Goal: Use online tool/utility: Utilize a website feature to perform a specific function

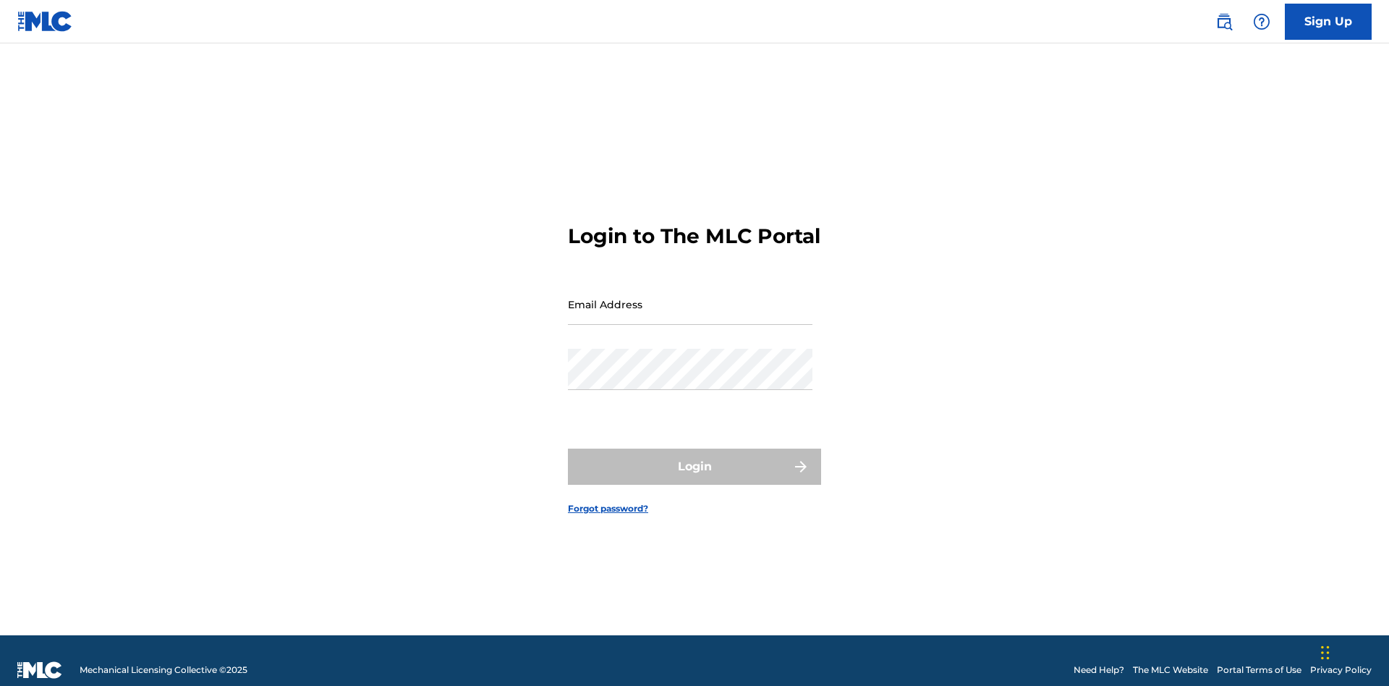
scroll to position [19, 0]
click at [690, 297] on input "Email Address" at bounding box center [690, 304] width 245 height 41
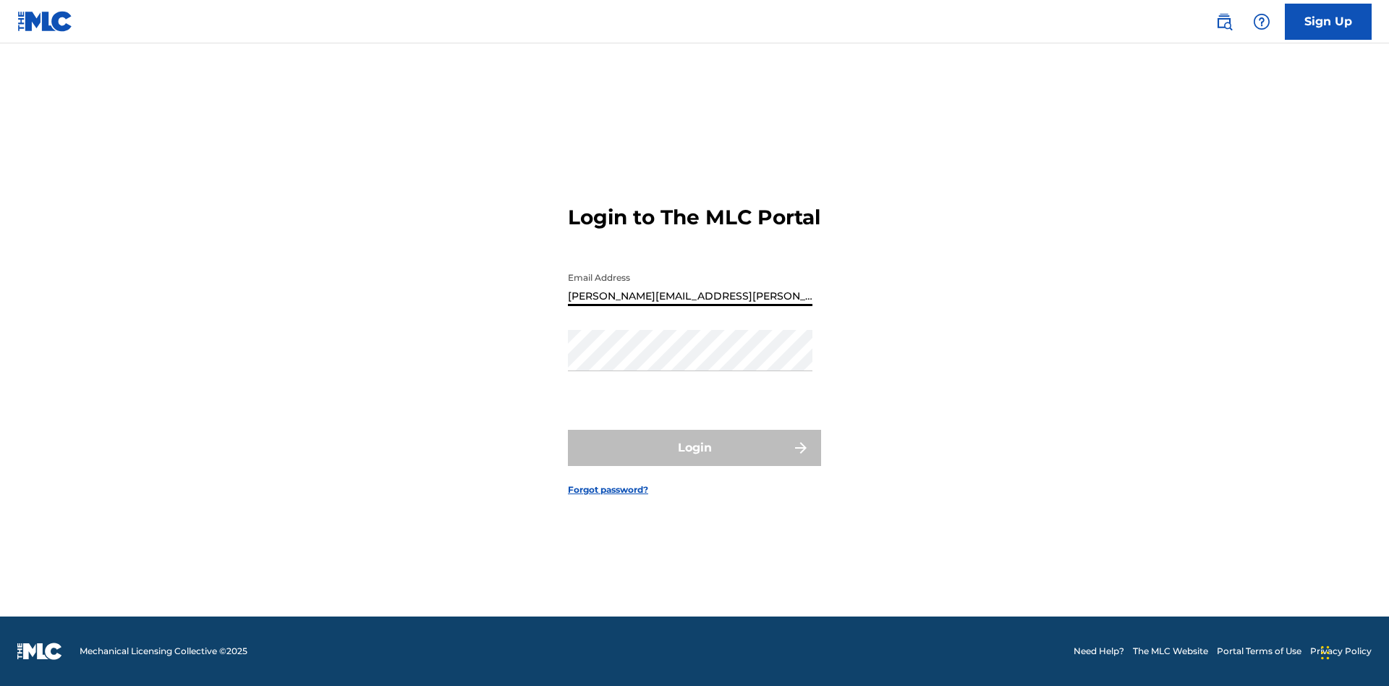
type input "[PERSON_NAME][EMAIL_ADDRESS][PERSON_NAME][DOMAIN_NAME]"
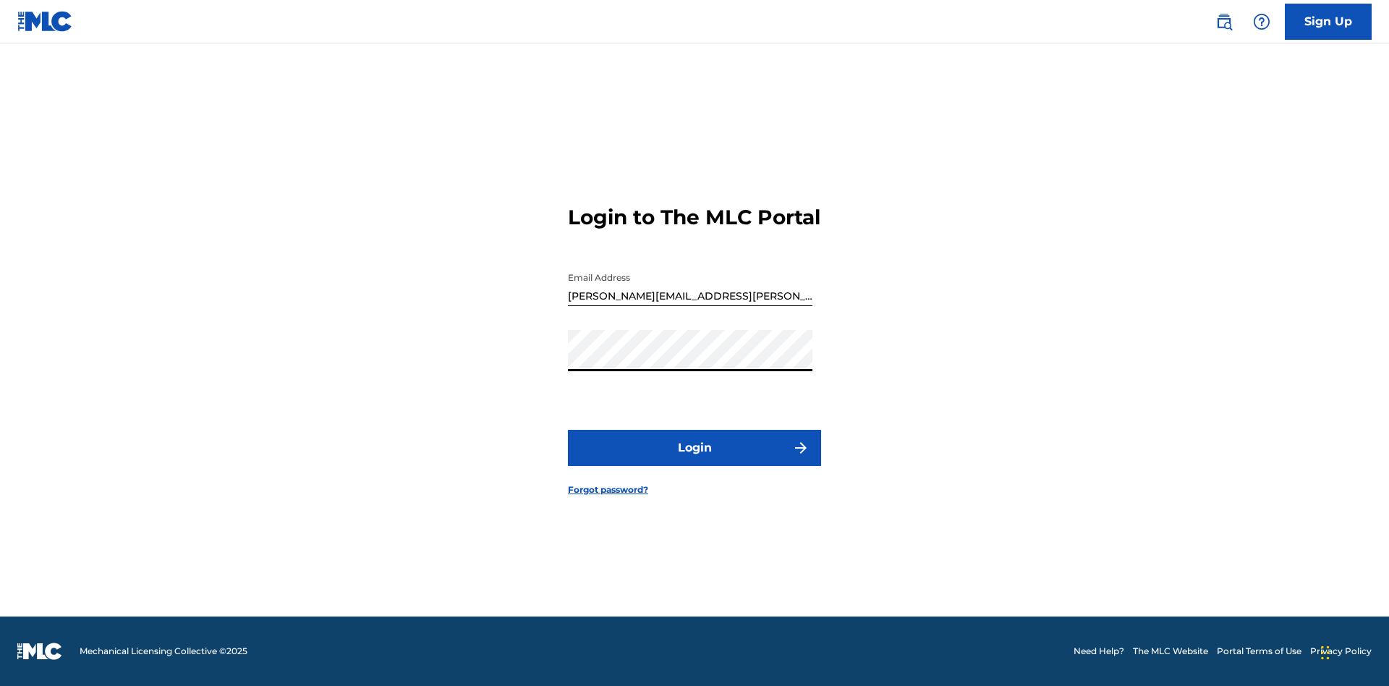
click at [695, 460] on button "Login" at bounding box center [694, 448] width 253 height 36
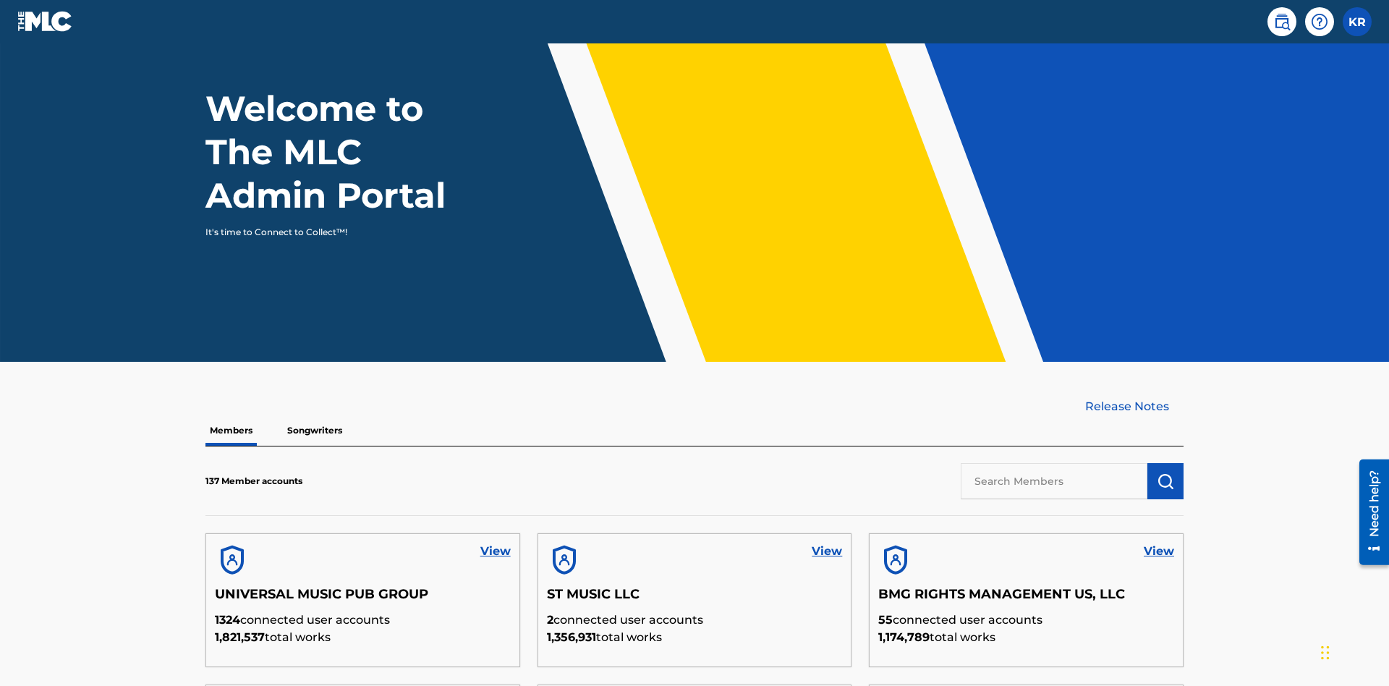
click at [1054, 463] on input "text" at bounding box center [1054, 481] width 187 height 36
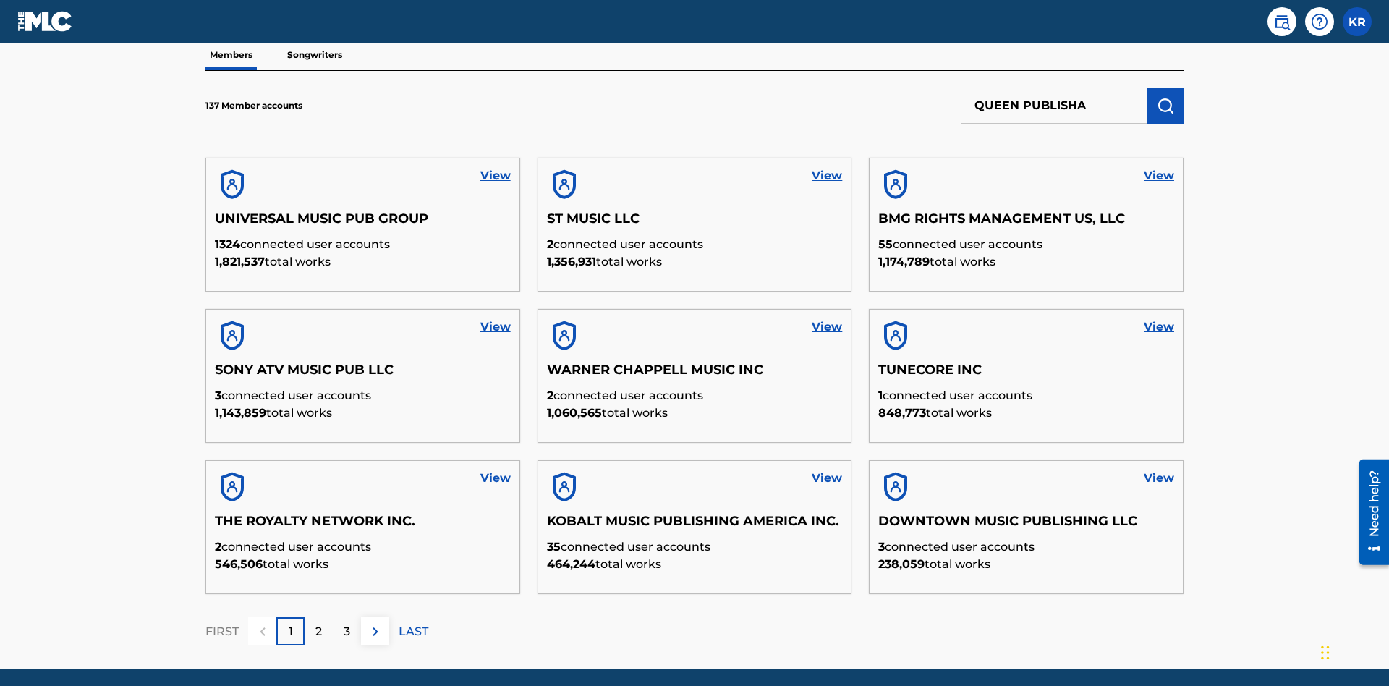
type input "QUEEN PUBLISHA"
click at [1166, 97] on img "submit" at bounding box center [1165, 105] width 17 height 17
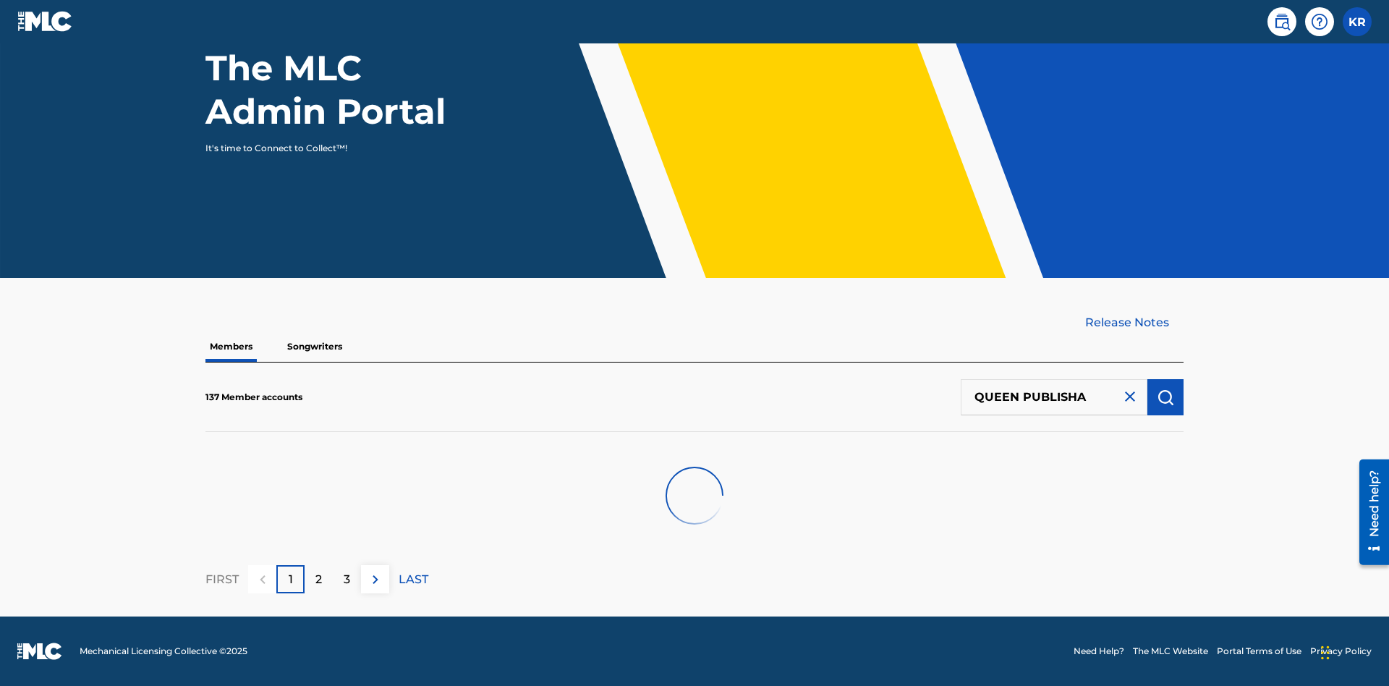
scroll to position [146, 0]
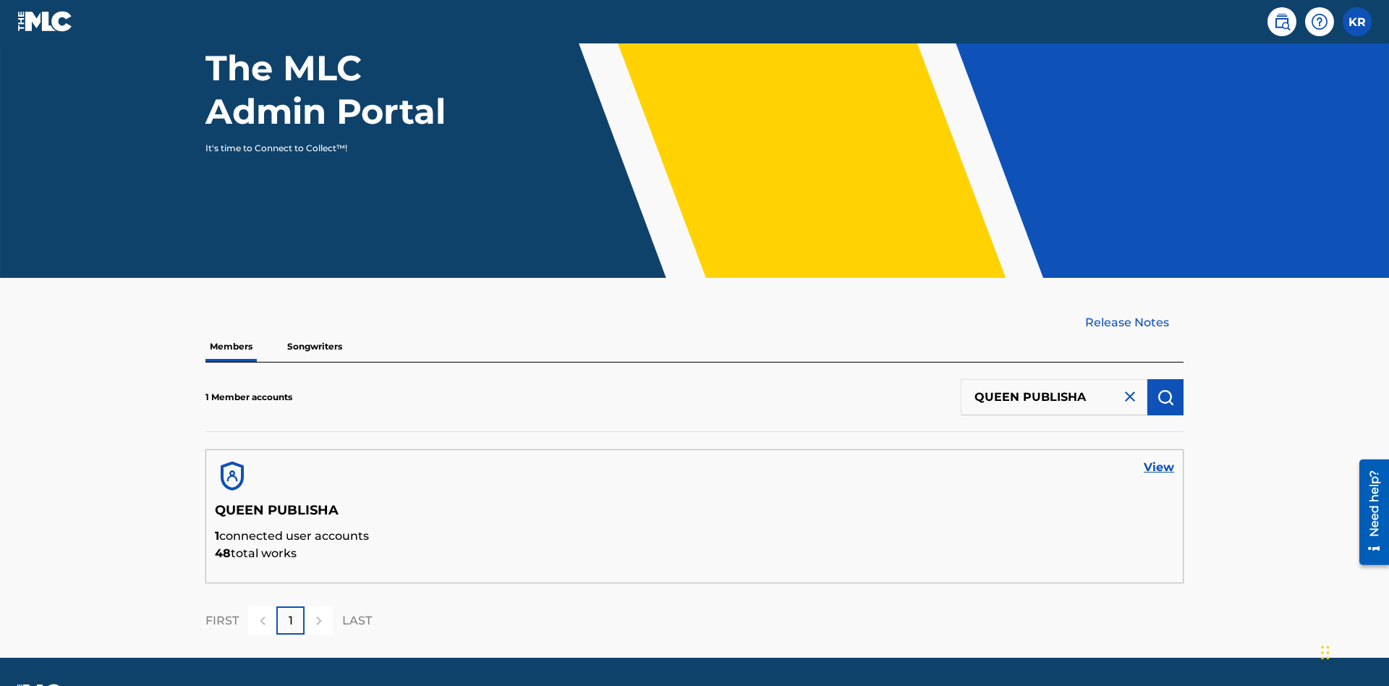
click at [1159, 459] on link "View" at bounding box center [1159, 467] width 30 height 17
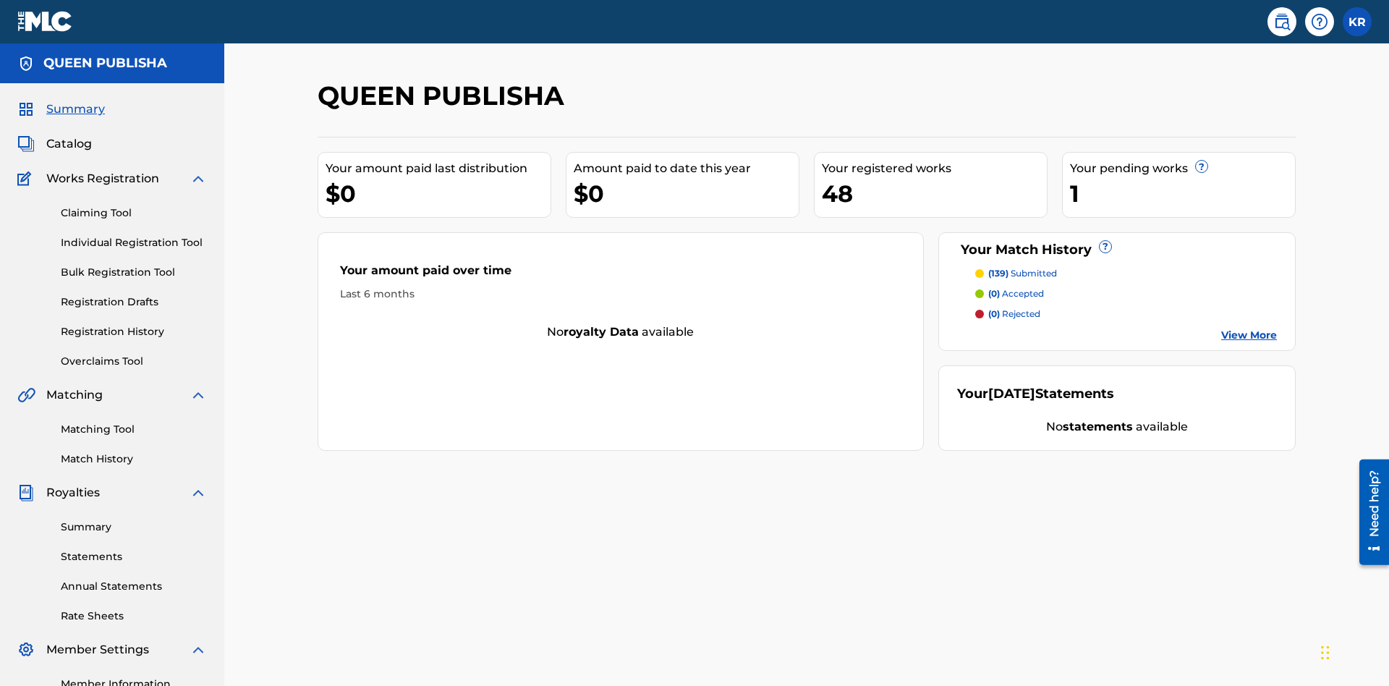
click at [134, 422] on link "Matching Tool" at bounding box center [134, 429] width 146 height 15
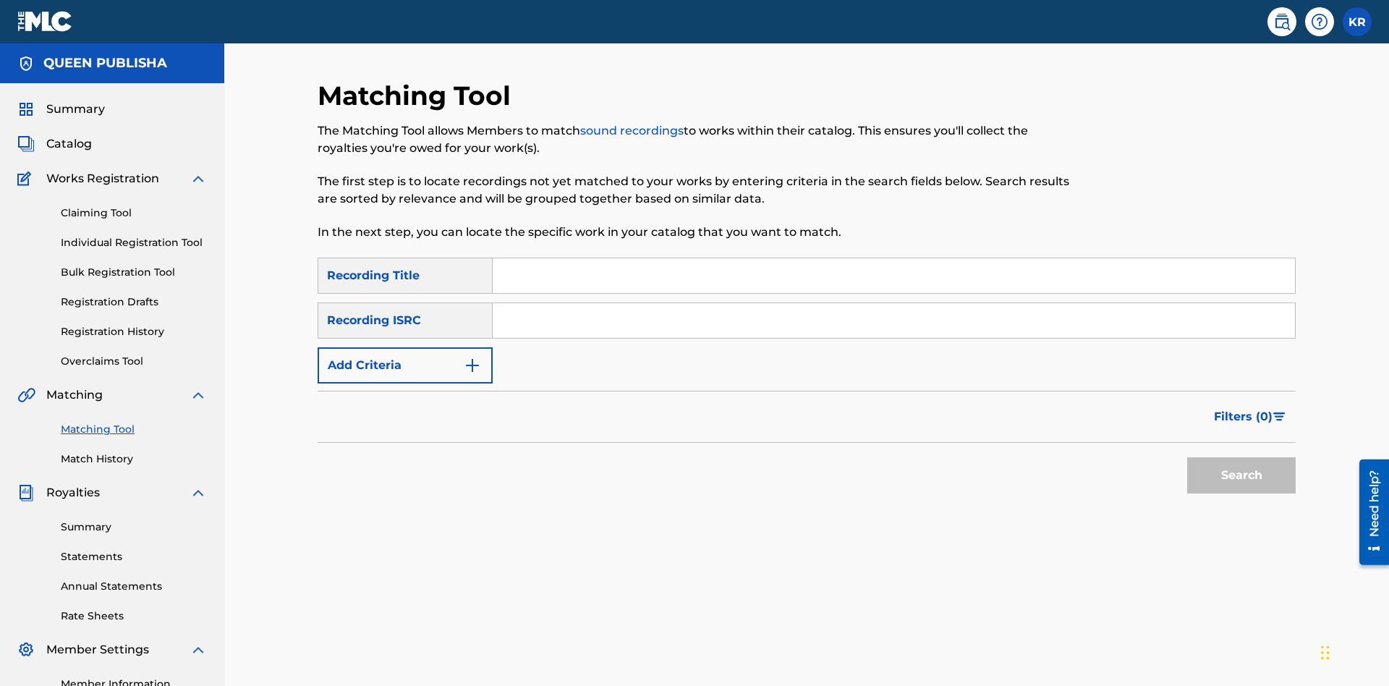
click at [894, 258] on input "Search Form" at bounding box center [894, 275] width 803 height 35
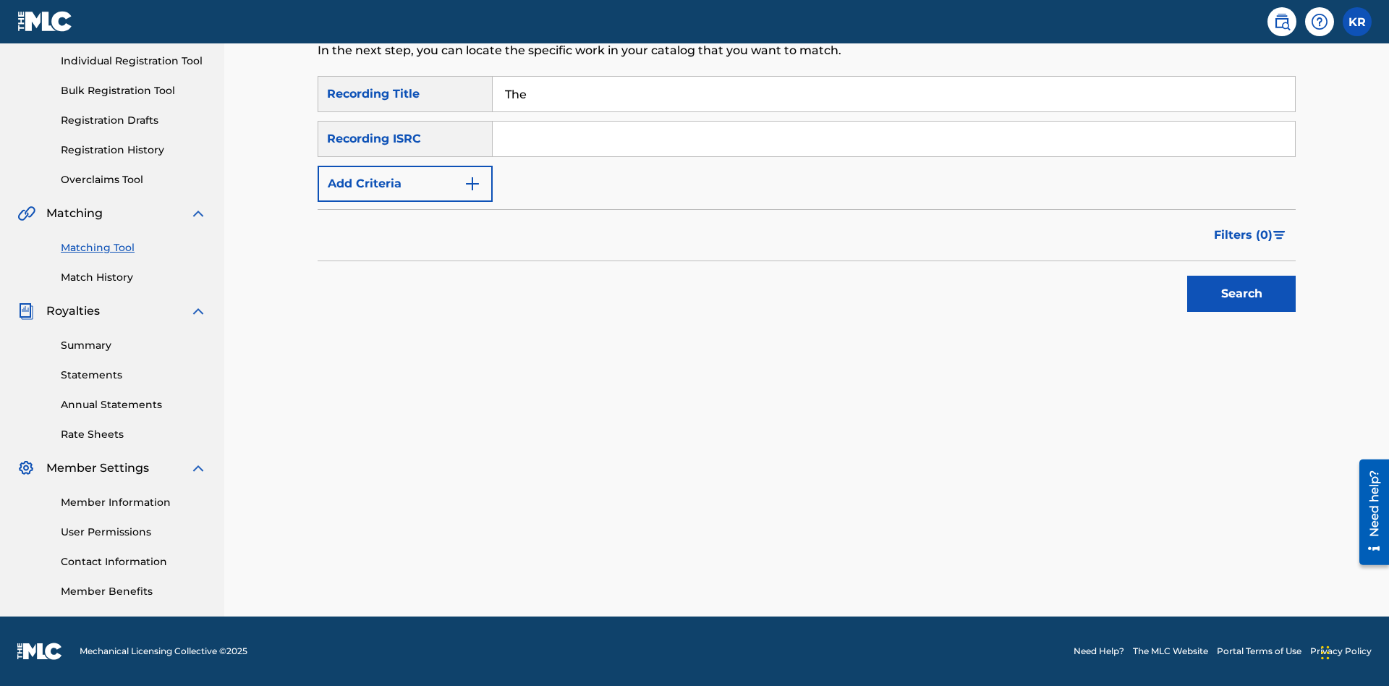
type input "The"
click at [1242, 294] on button "Search" at bounding box center [1242, 294] width 109 height 36
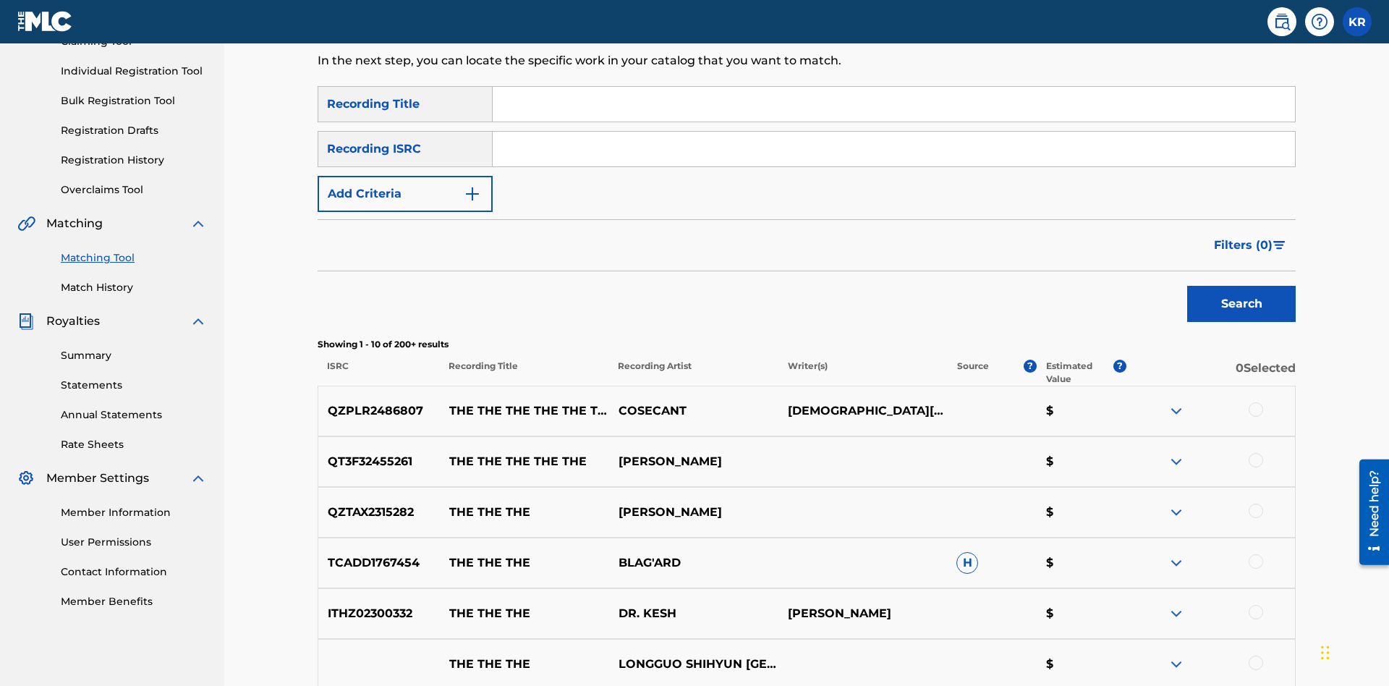
click at [894, 132] on input "Search Form" at bounding box center [894, 149] width 803 height 35
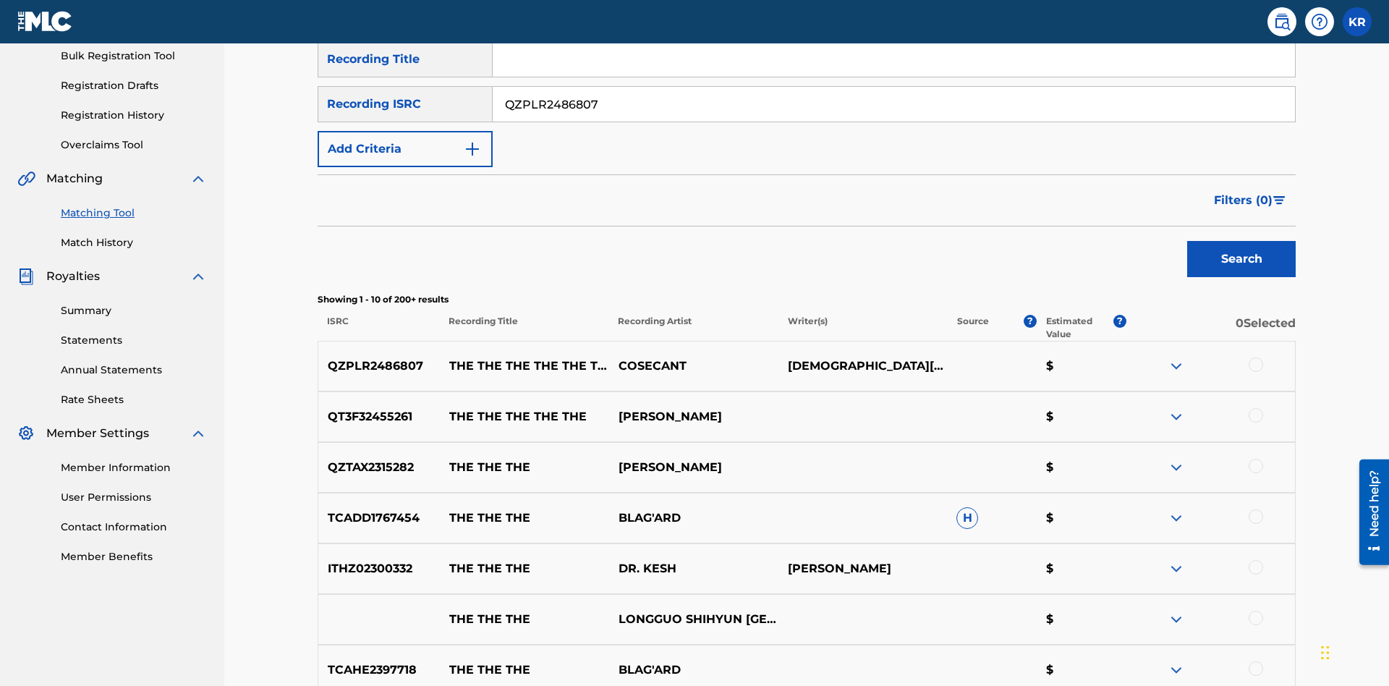
scroll to position [182, 0]
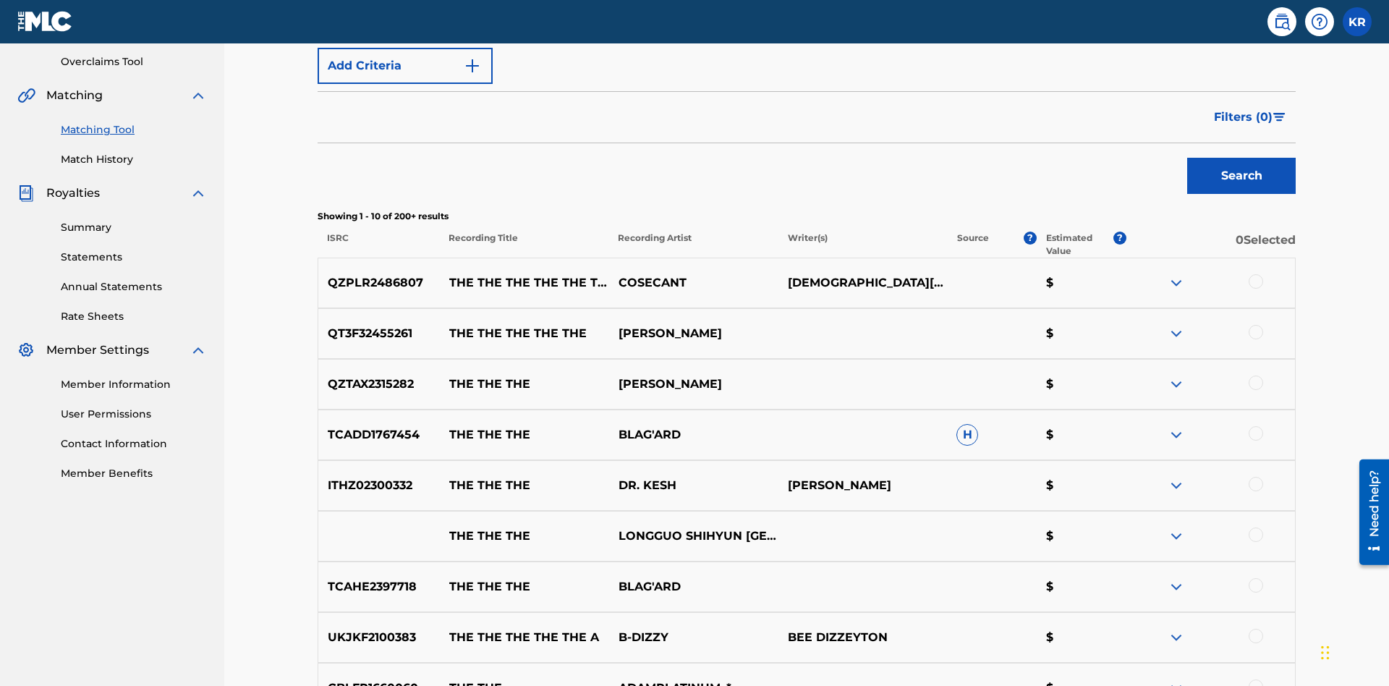
type input "QZPLR2486807"
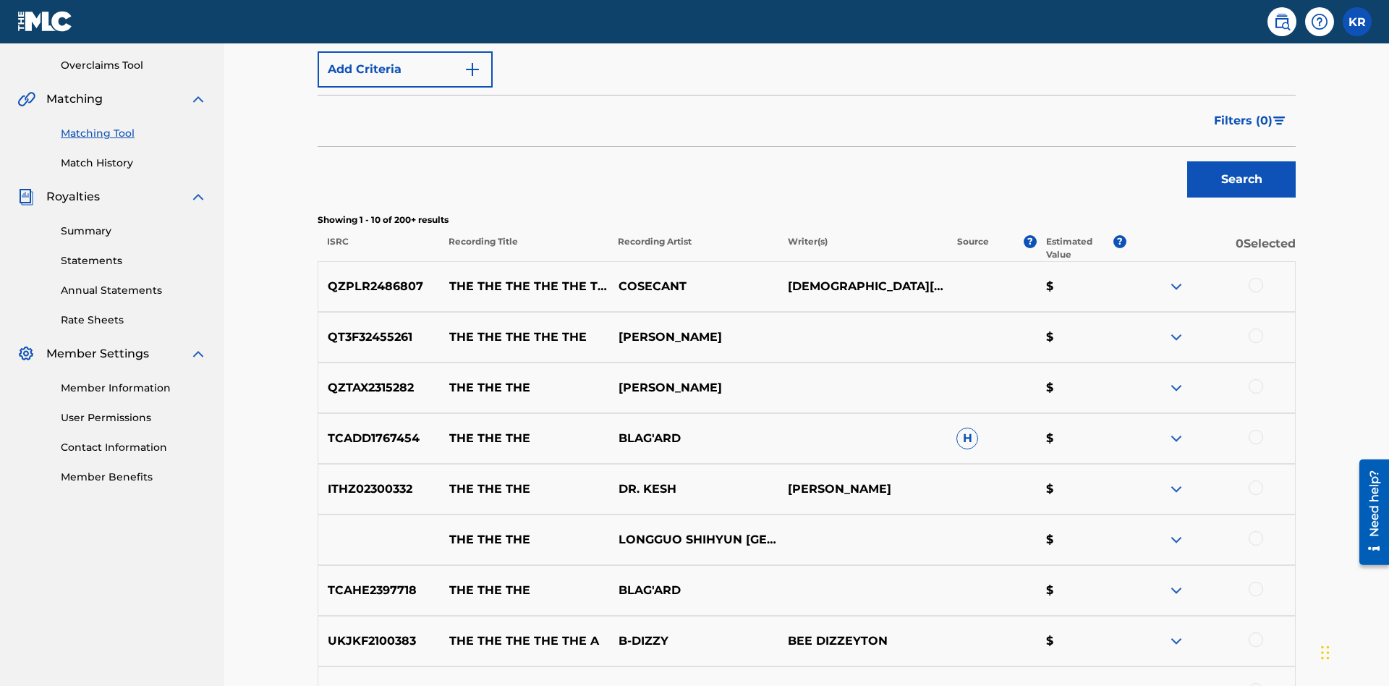
click at [1242, 161] on button "Search" at bounding box center [1242, 179] width 109 height 36
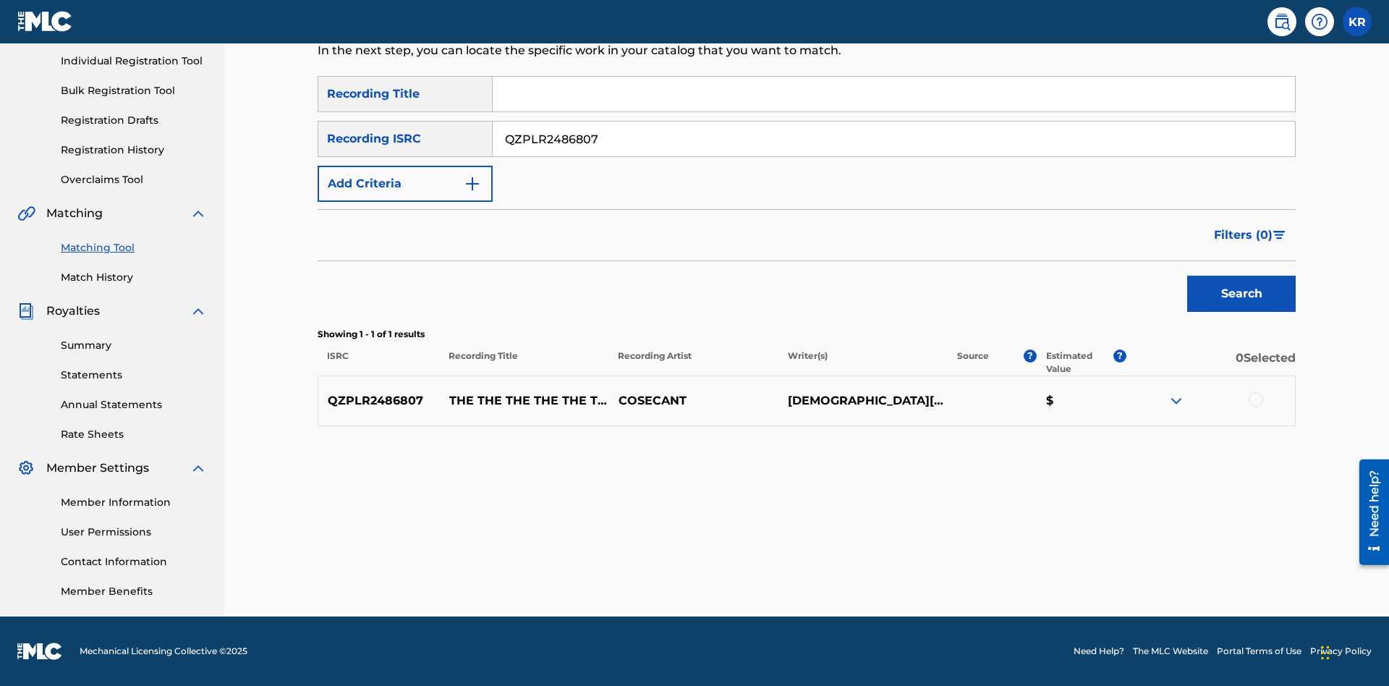
click at [1256, 399] on div at bounding box center [1256, 399] width 14 height 14
click at [1017, 568] on button "Match 1 Group" at bounding box center [1017, 568] width 160 height 36
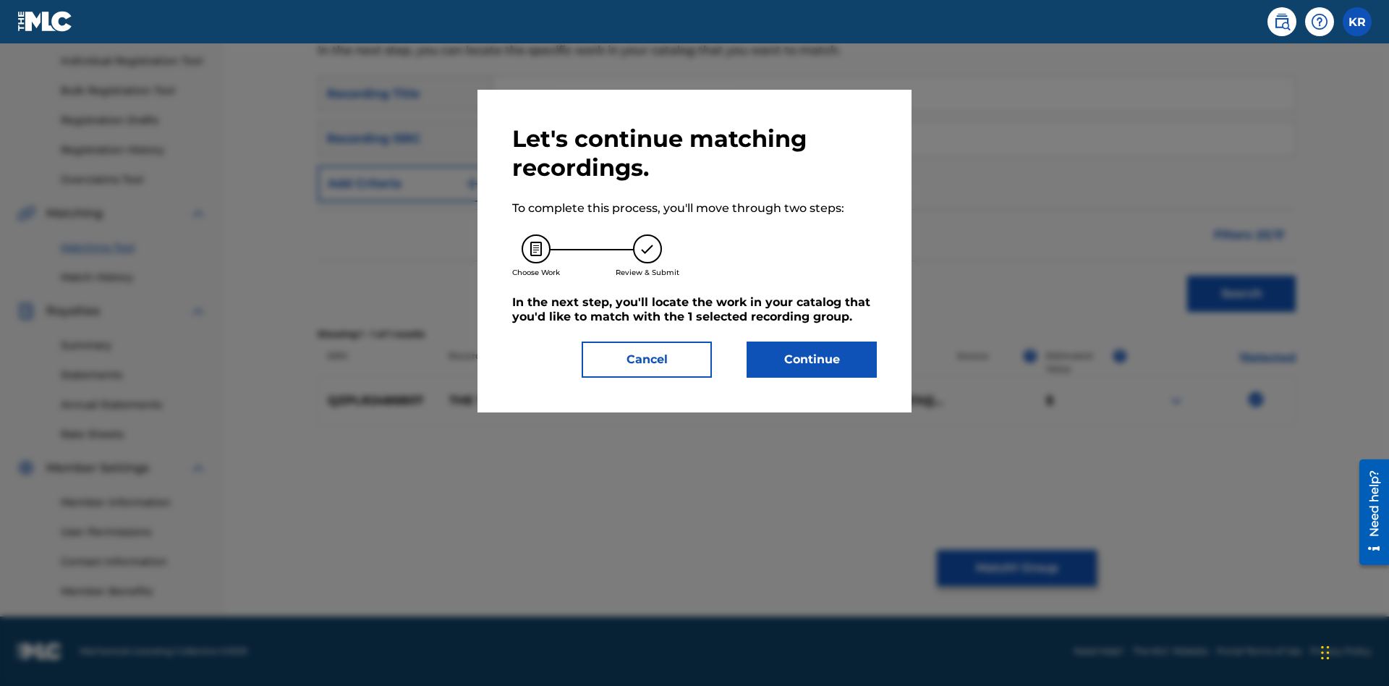
click at [812, 360] on button "Continue" at bounding box center [812, 360] width 130 height 36
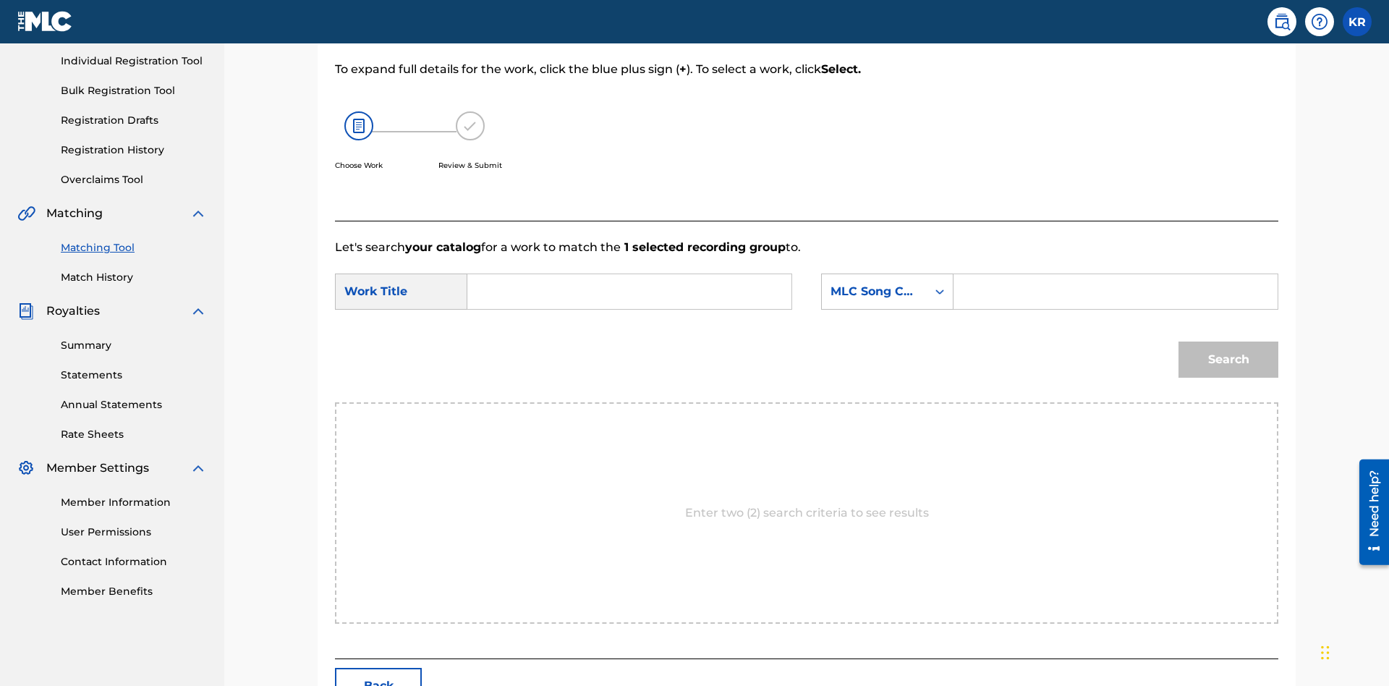
click at [630, 274] on input "Search Form" at bounding box center [630, 291] width 300 height 35
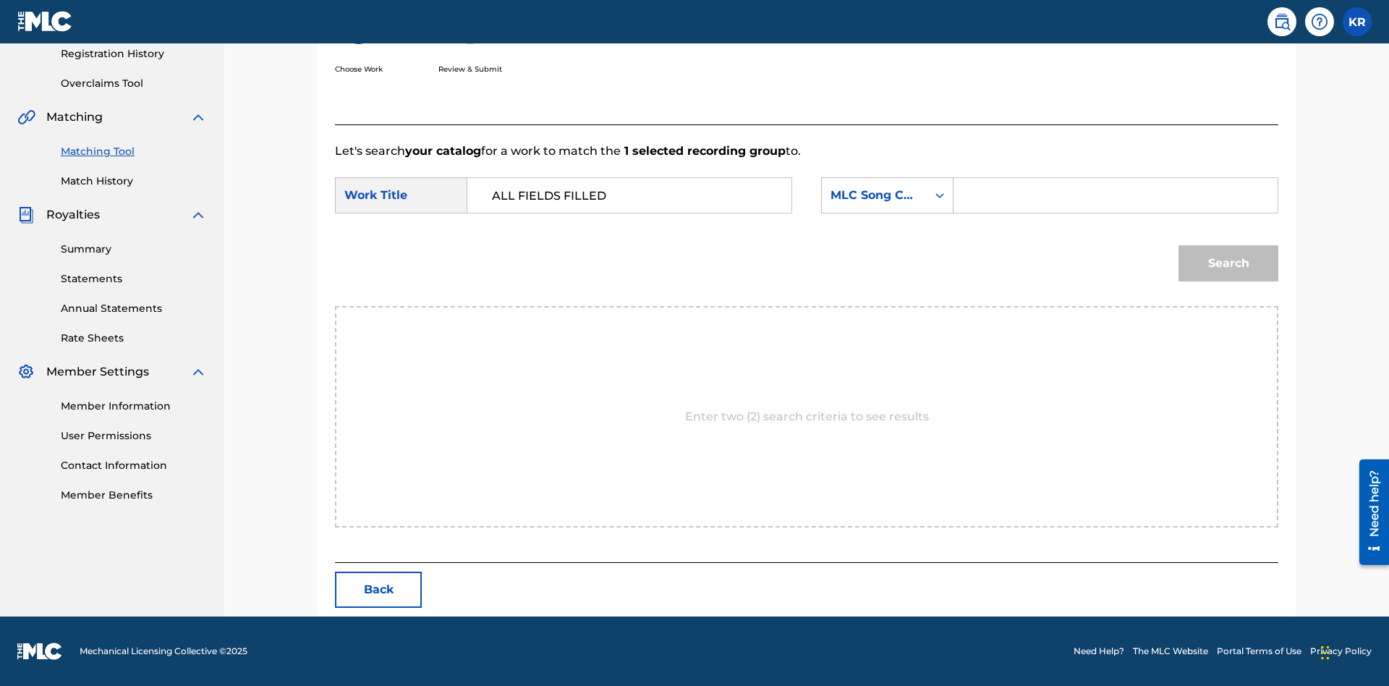
type input "ALL FIELDS FILLED"
click at [1115, 195] on input "Search Form" at bounding box center [1116, 195] width 300 height 35
